Goal: Find contact information: Find contact information

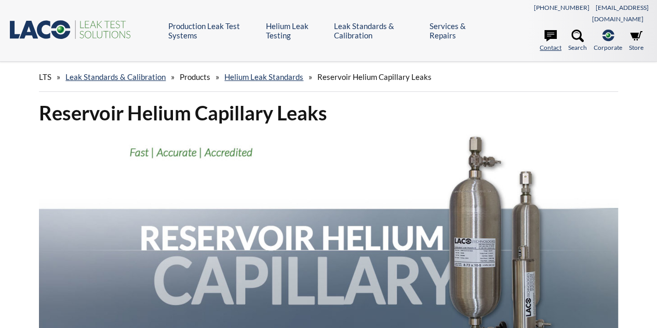
click at [549, 30] on icon at bounding box center [550, 36] width 12 height 12
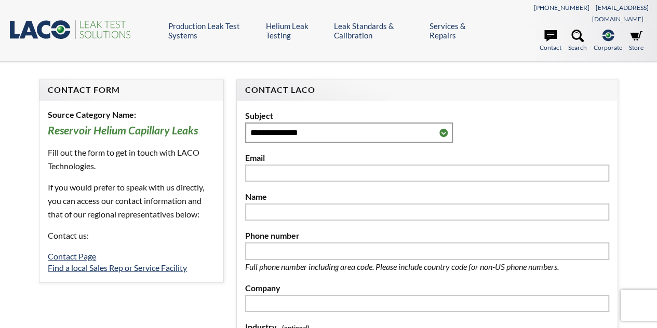
select select "Language Translate Widget"
click at [72, 251] on link "Contact Page" at bounding box center [72, 256] width 48 height 10
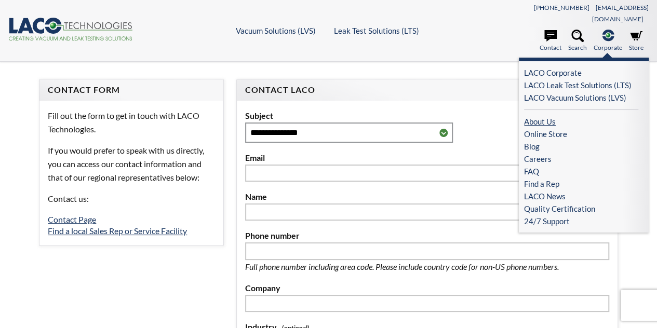
click at [539, 115] on link "About Us" at bounding box center [581, 121] width 114 height 12
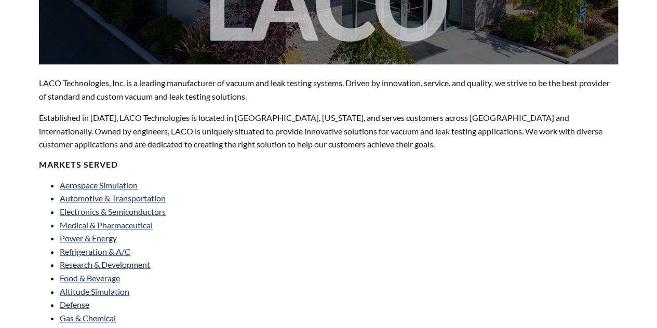
scroll to position [260, 0]
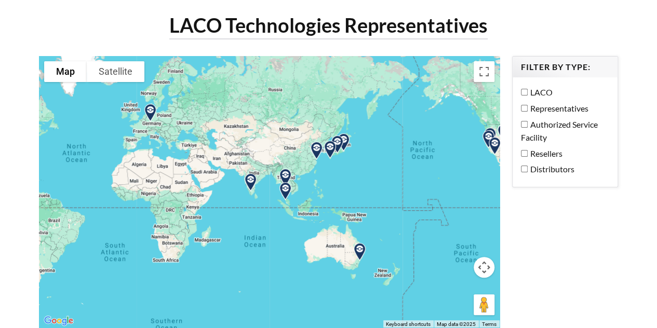
drag, startPoint x: 381, startPoint y: 191, endPoint x: 103, endPoint y: 140, distance: 282.6
click at [103, 140] on div at bounding box center [269, 192] width 461 height 272
click at [251, 169] on img at bounding box center [250, 182] width 26 height 26
